Goal: Task Accomplishment & Management: Complete application form

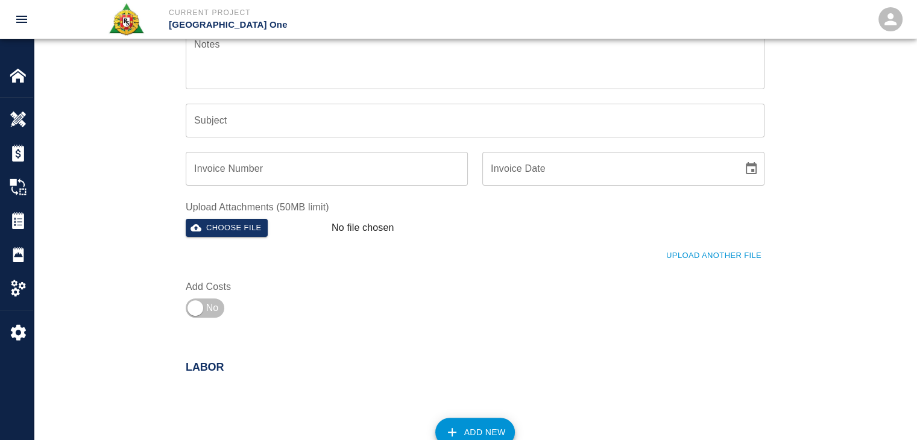
scroll to position [282, 0]
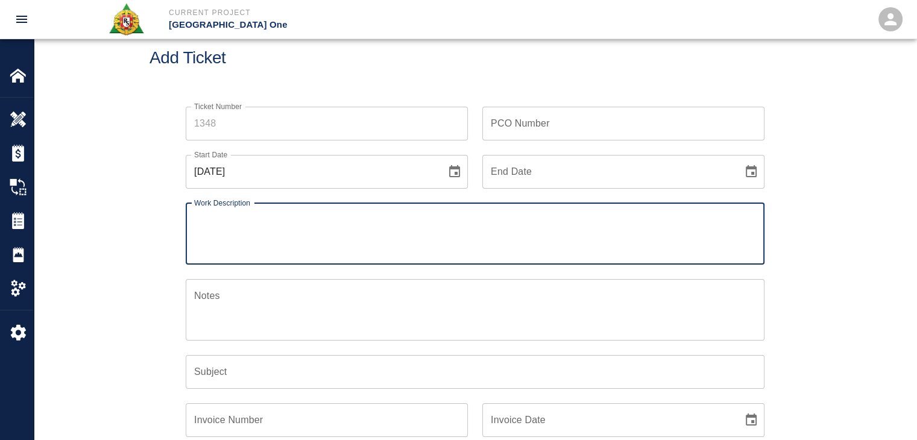
scroll to position [285, 0]
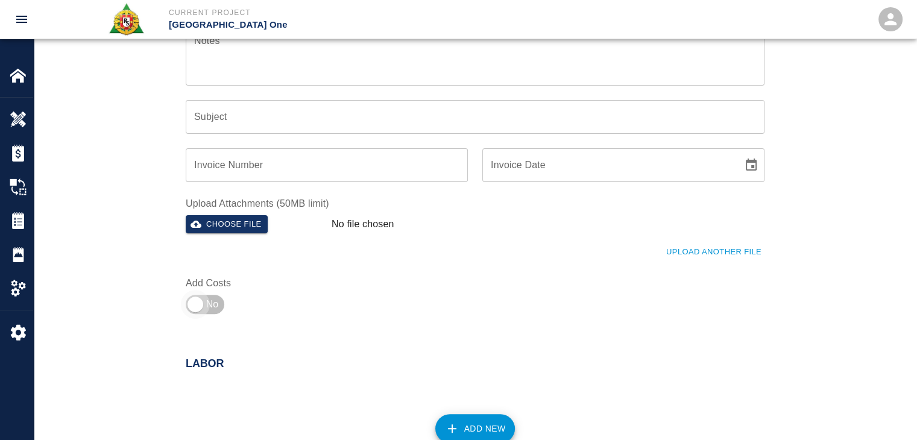
click at [215, 302] on input "checkbox" at bounding box center [195, 304] width 87 height 29
checkbox input "true"
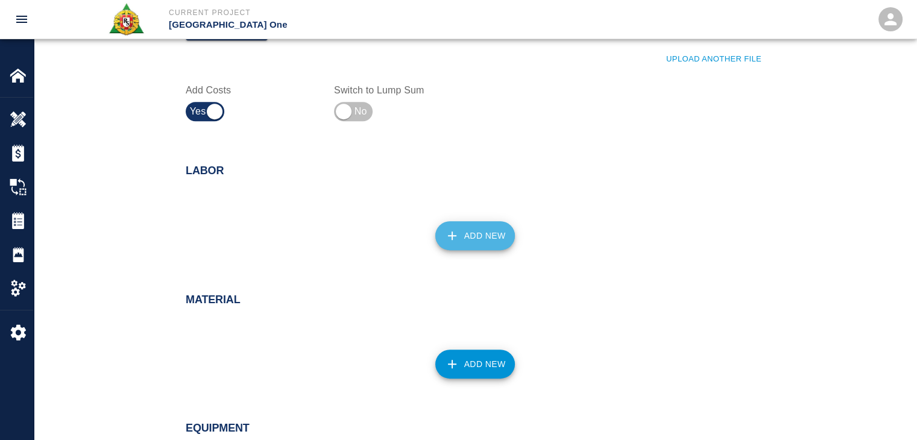
click at [454, 238] on icon "button" at bounding box center [452, 236] width 14 height 14
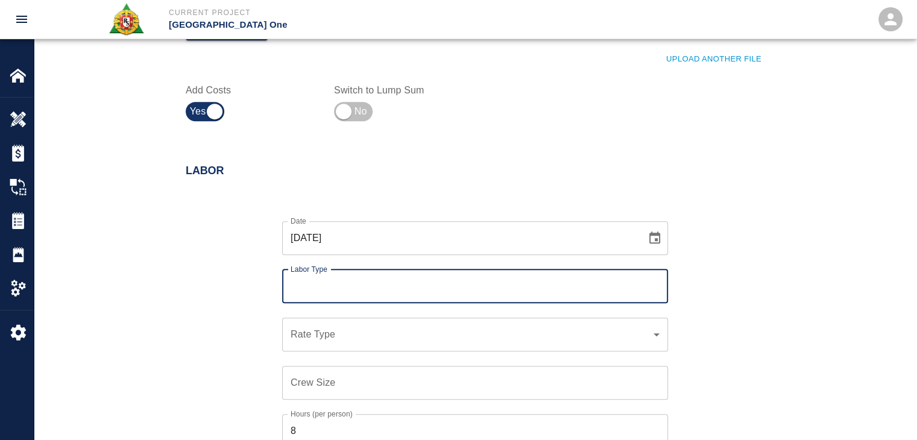
type input "h"
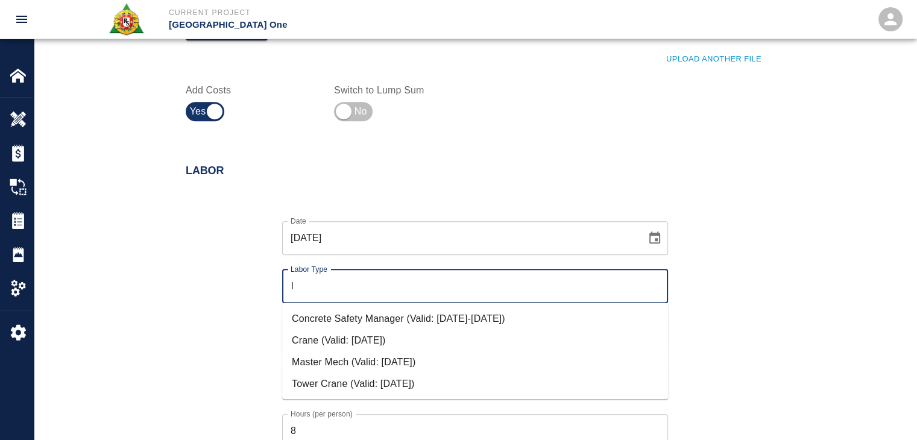
type input "l"
click at [241, 285] on div "Date [DATE] Date Labor Type l Labor Type Rate Type ​ Rate Type Crew Size Crew S…" at bounding box center [468, 367] width 594 height 331
